Goal: Task Accomplishment & Management: Manage account settings

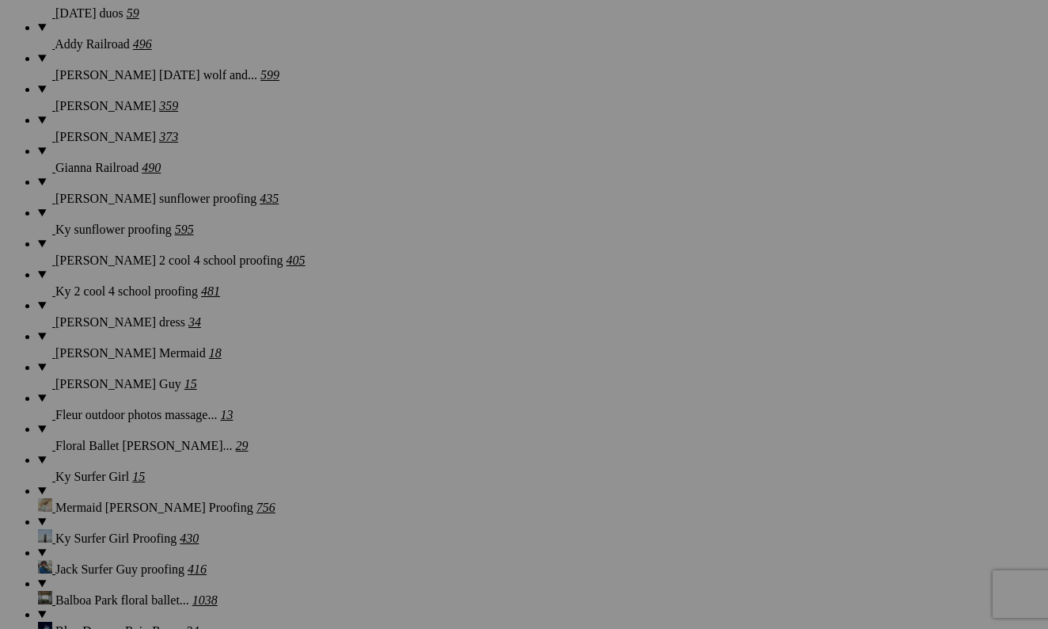
scroll to position [1407, 0]
